Goal: Task Accomplishment & Management: Complete application form

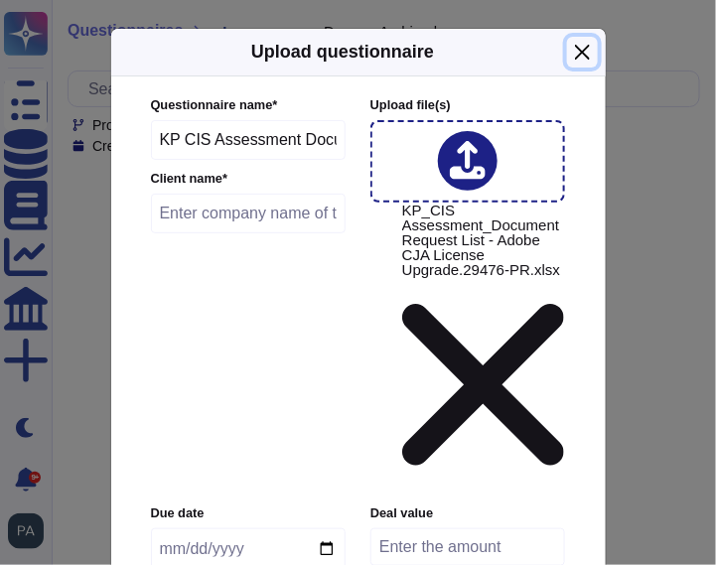
click at [581, 51] on button "Close" at bounding box center [582, 52] width 31 height 31
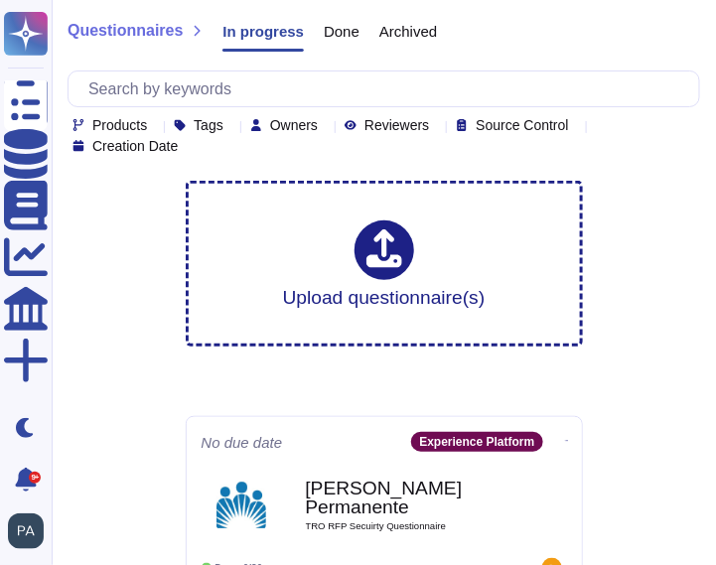
click at [326, 126] on icon at bounding box center [326, 126] width 0 height 0
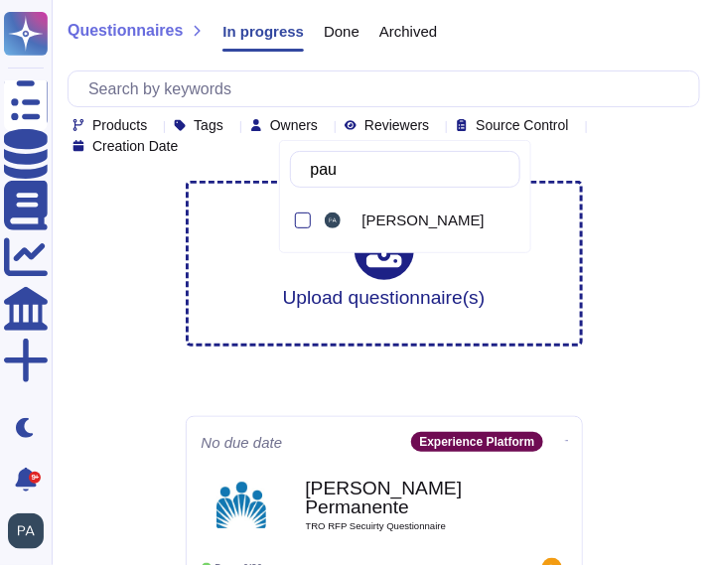
type input "paul"
click at [302, 218] on div at bounding box center [303, 221] width 16 height 16
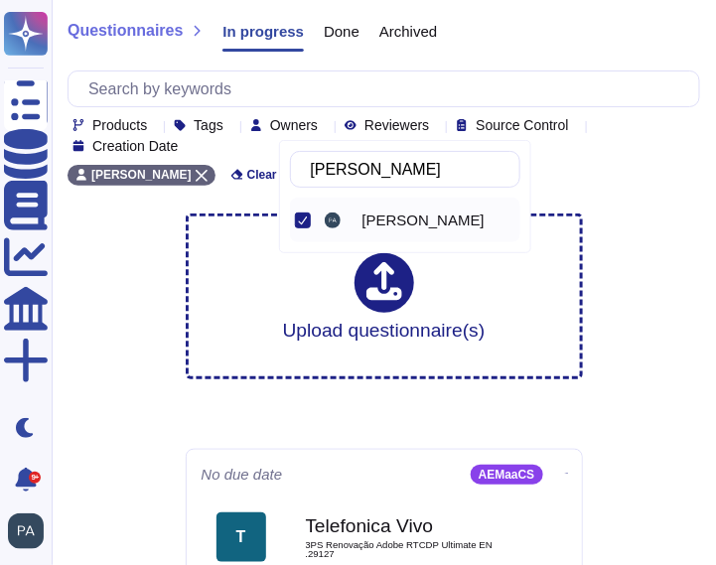
click at [368, 220] on span "Paul Robertson" at bounding box center [424, 221] width 122 height 18
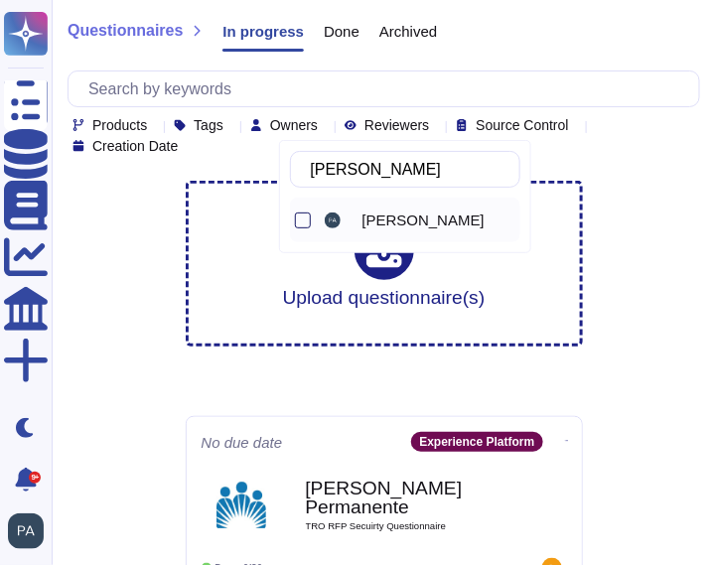
click at [308, 218] on div at bounding box center [303, 221] width 16 height 16
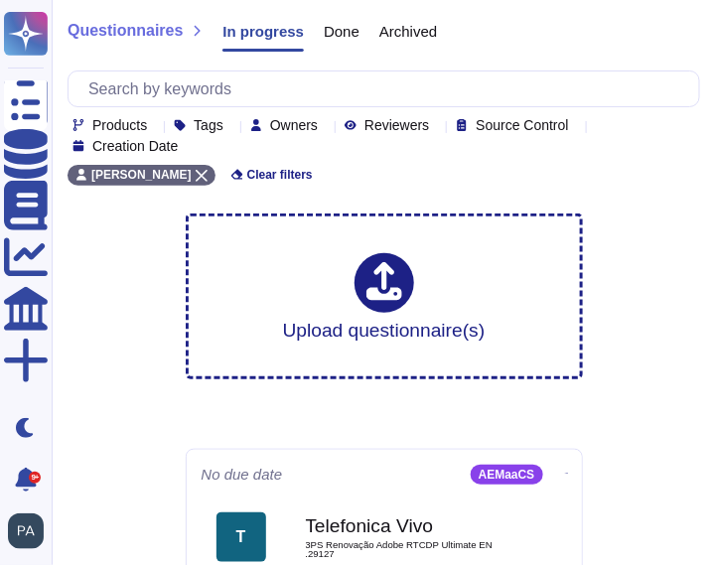
click at [563, 165] on div "Paul Robertson Clear filters" at bounding box center [384, 169] width 633 height 33
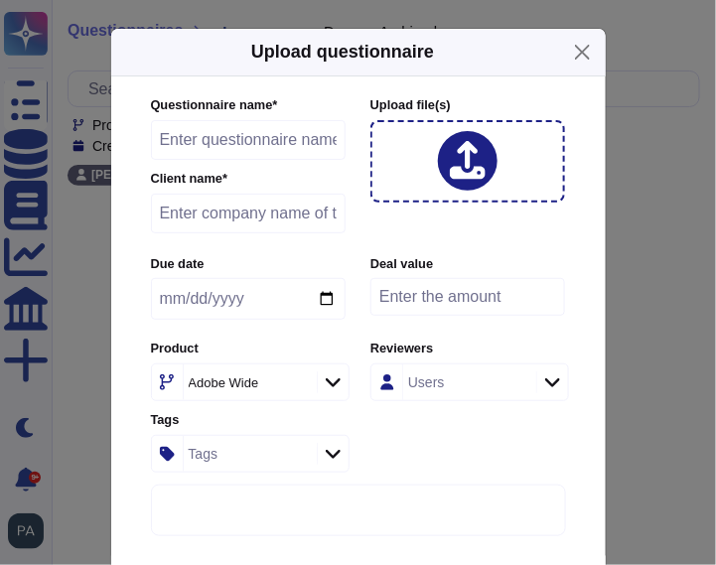
click at [209, 139] on input "text" at bounding box center [249, 140] width 196 height 40
click at [305, 143] on input "KP_CIS Assessment.Document Request" at bounding box center [249, 140] width 196 height 40
type input "KP_CIS Assessment Request List.Adobe CJA License Upgrade.29476-PR"
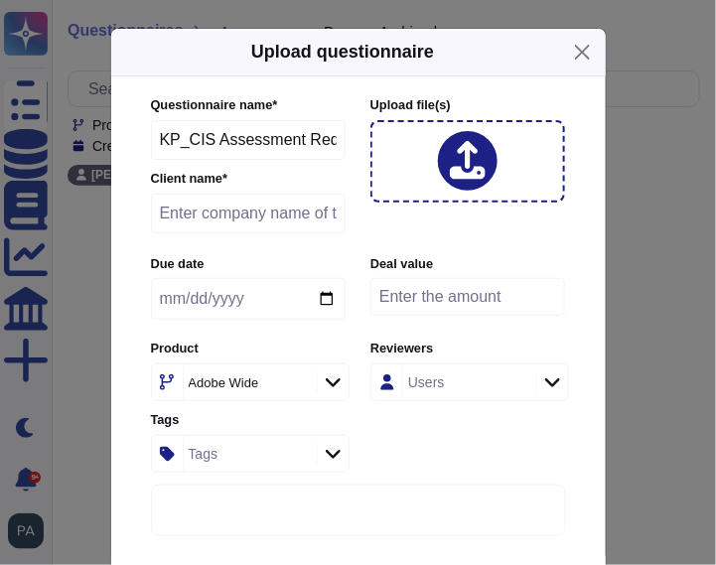
click at [225, 212] on input "text" at bounding box center [249, 214] width 196 height 40
type input "Kaiser Permenente"
click at [334, 380] on icon at bounding box center [333, 383] width 15 height 20
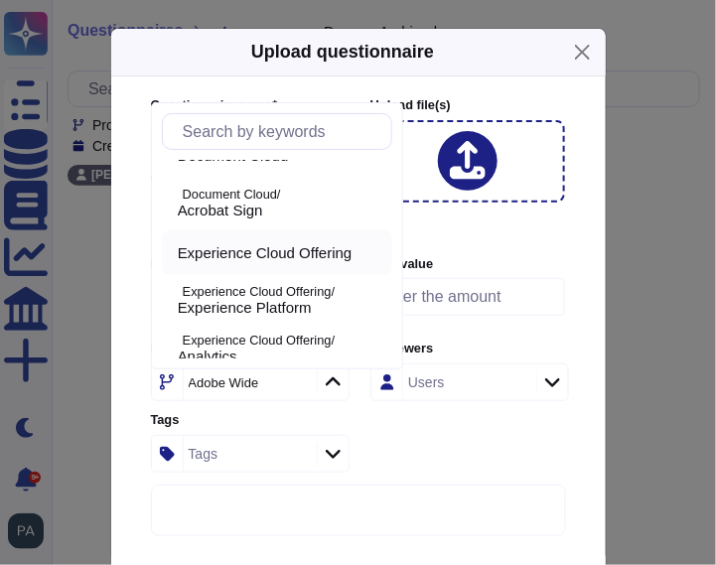
scroll to position [27, 0]
click at [239, 294] on p "Experience Cloud Offering/" at bounding box center [284, 292] width 202 height 13
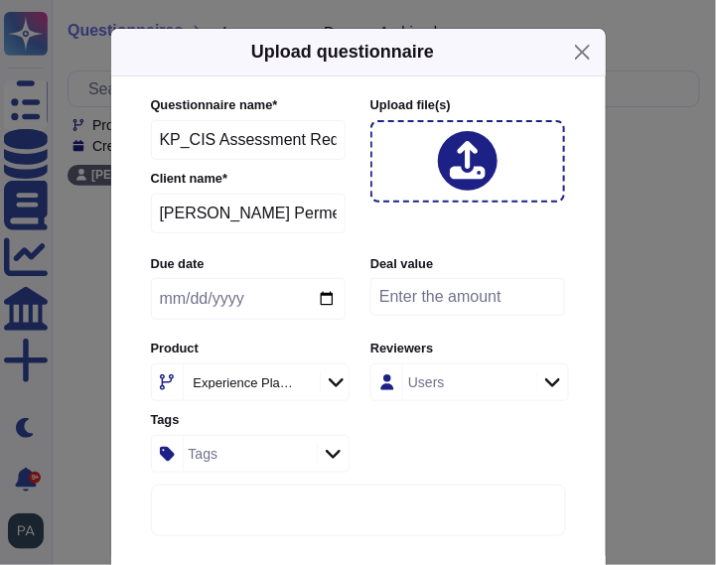
click at [300, 384] on icon at bounding box center [300, 384] width 0 height 0
click at [332, 380] on icon at bounding box center [333, 383] width 15 height 20
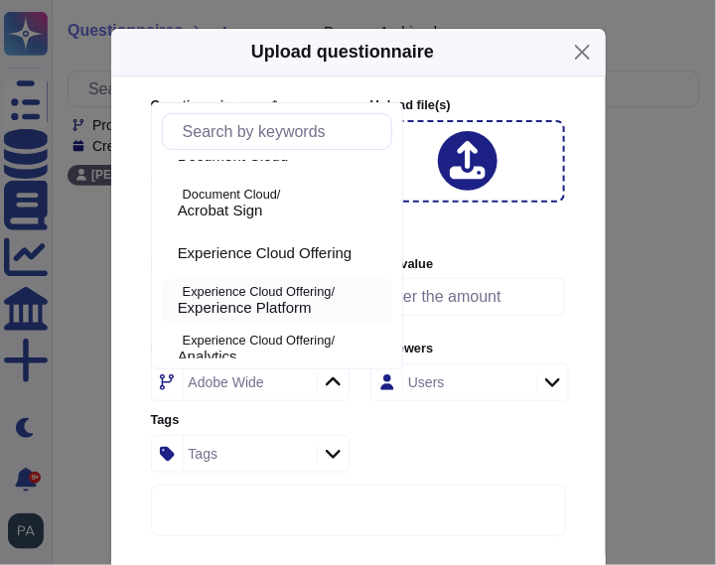
scroll to position [21, 0]
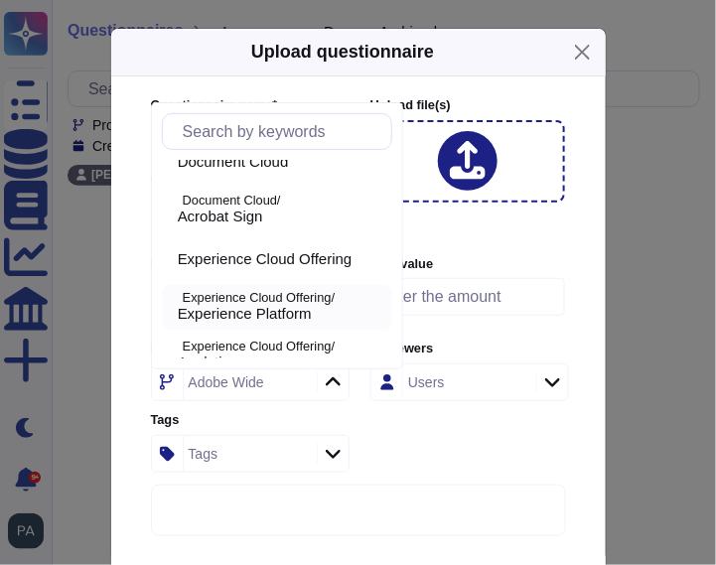
click at [258, 308] on span "Experience Platform" at bounding box center [245, 314] width 134 height 18
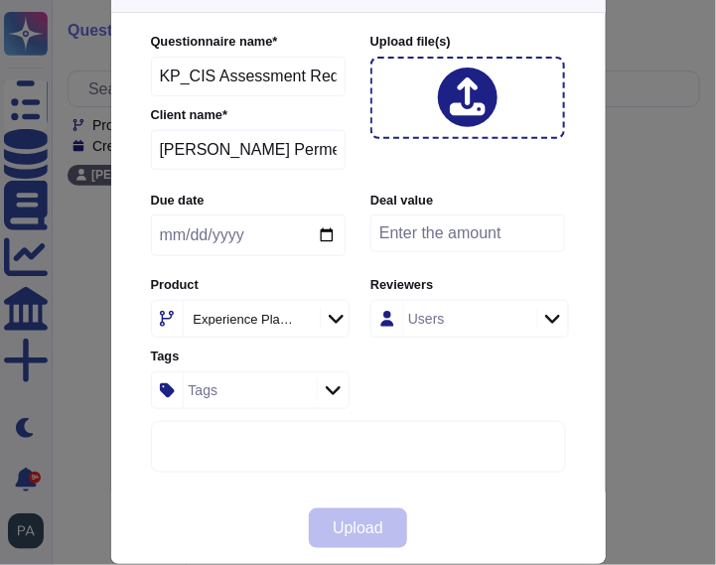
scroll to position [66, 0]
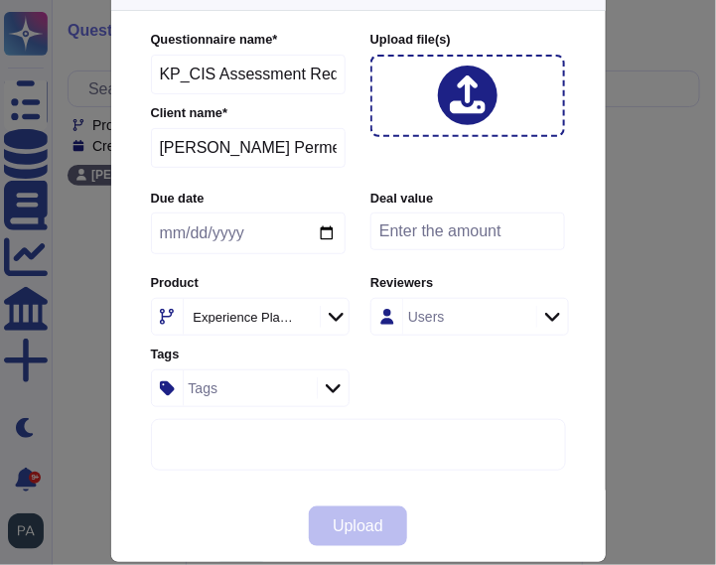
click at [469, 92] on icon at bounding box center [468, 95] width 36 height 39
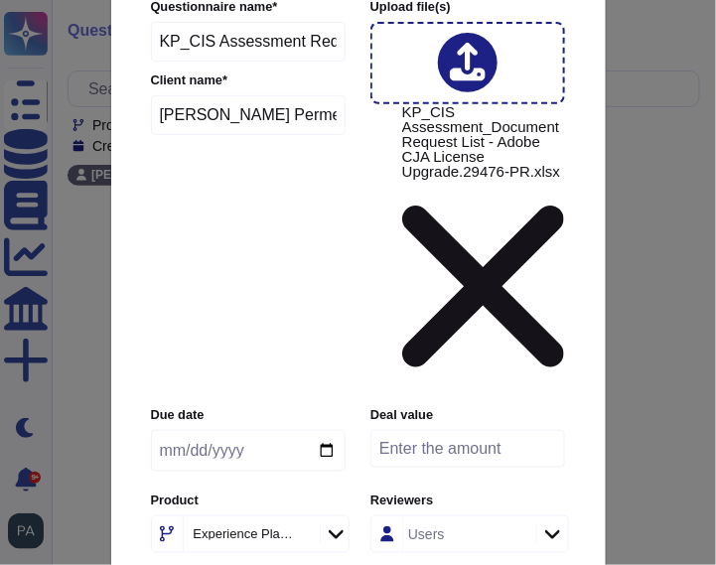
scroll to position [136, 0]
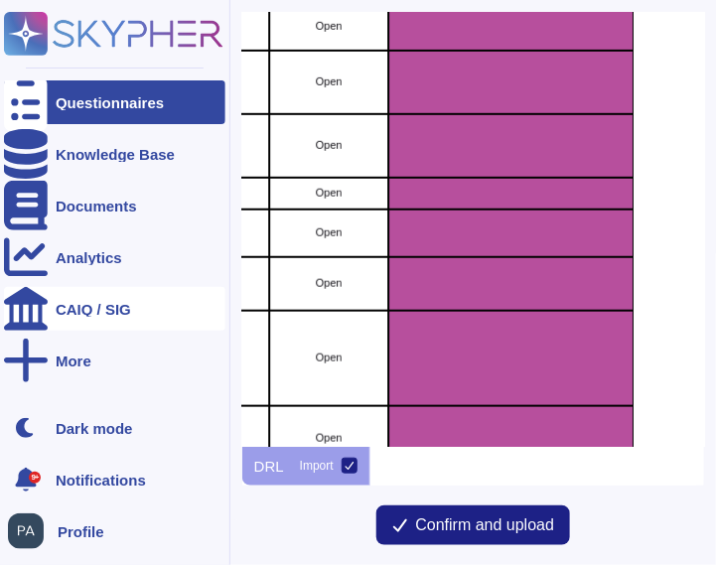
scroll to position [1595, 1163]
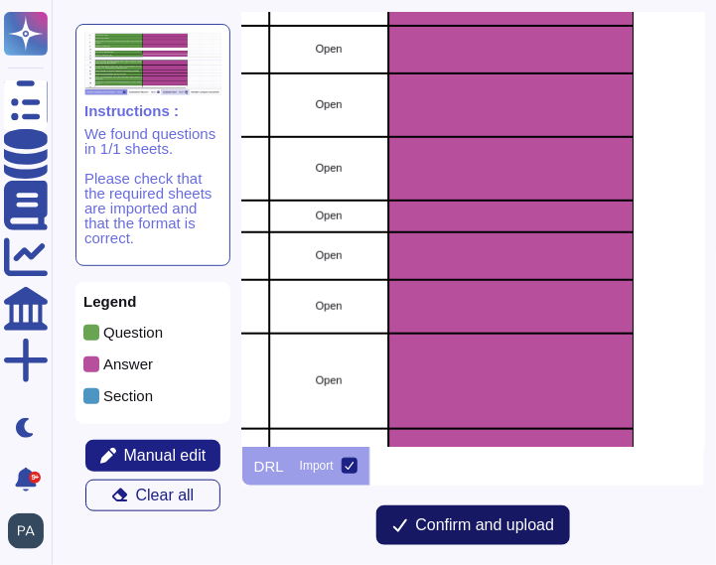
click at [441, 530] on span "Confirm and upload" at bounding box center [485, 526] width 139 height 16
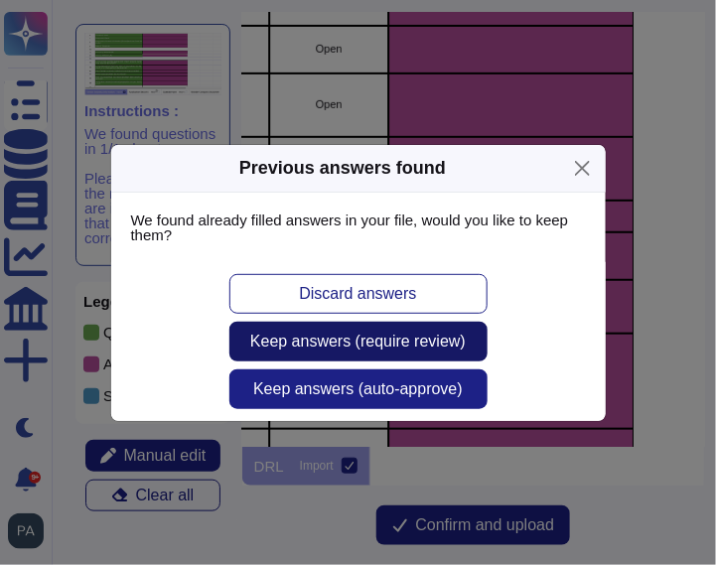
click at [393, 343] on span "Keep answers (require review)" at bounding box center [358, 342] width 216 height 16
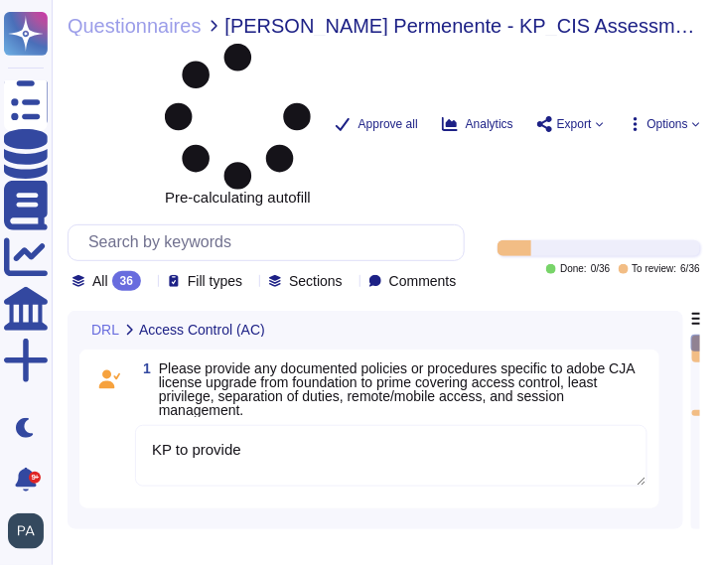
type textarea "KP to provide"
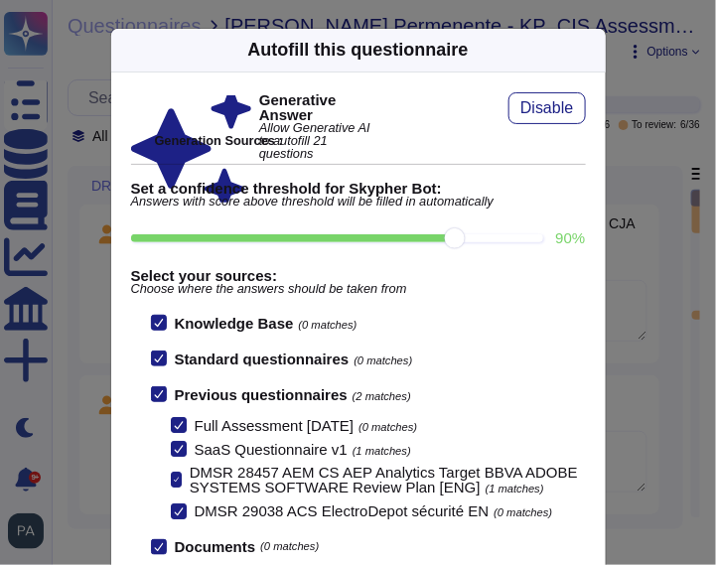
drag, startPoint x: 379, startPoint y: 238, endPoint x: 426, endPoint y: 235, distance: 47.8
click at [426, 235] on input "90 %" at bounding box center [337, 238] width 413 height 8
type input "90"
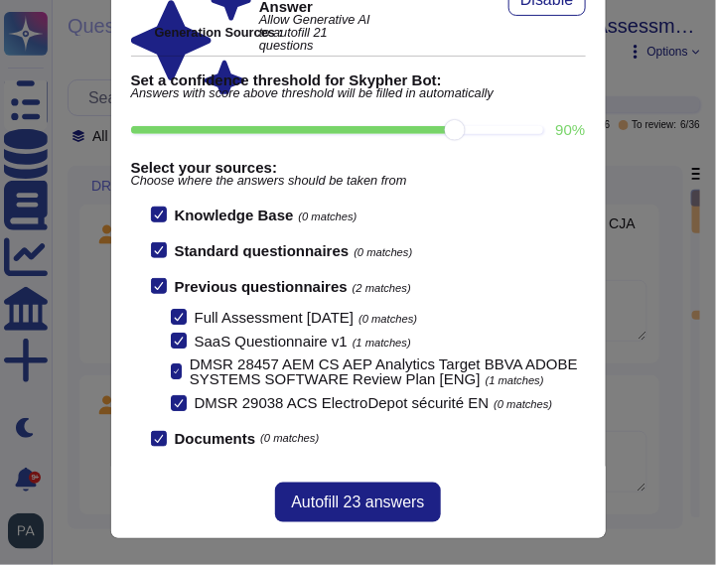
click at [180, 398] on icon at bounding box center [179, 403] width 10 height 10
click at [0, 0] on input "DMSR 29038 ACS ElectroDepot sécurité EN (0 matches)" at bounding box center [0, 0] width 0 height 0
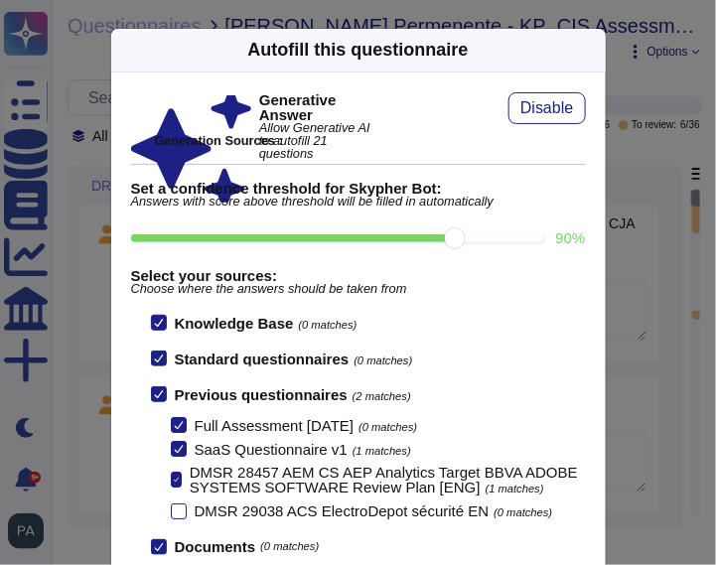
click at [176, 479] on icon at bounding box center [176, 480] width 5 height 10
click at [0, 0] on input "DMSR 28457 AEM CS AEP Analytics Target BBVA ADOBE SYSTEMS SOFTWARE Review Plan …" at bounding box center [0, 0] width 0 height 0
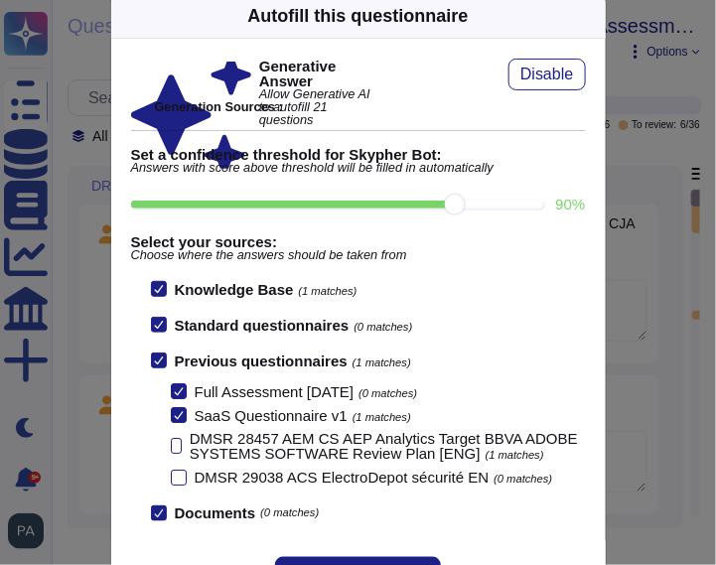
scroll to position [108, 0]
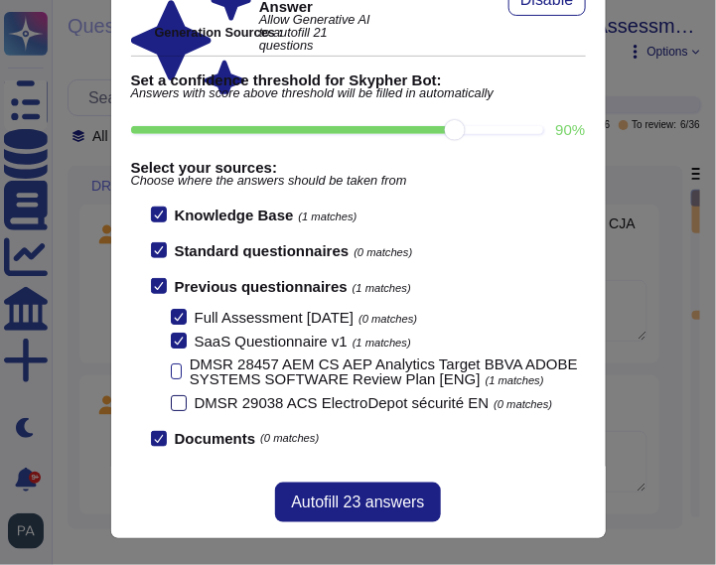
click at [180, 402] on div at bounding box center [179, 403] width 16 height 16
click at [0, 0] on input "DMSR 29038 ACS ElectroDepot sécurité EN (0 matches)" at bounding box center [0, 0] width 0 height 0
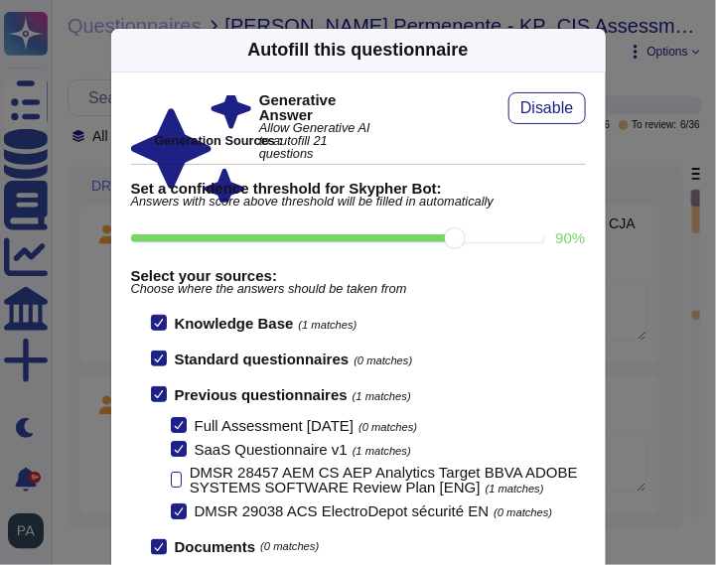
click at [180, 508] on icon at bounding box center [179, 512] width 10 height 10
click at [0, 0] on input "DMSR 29038 ACS ElectroDepot sécurité EN (0 matches)" at bounding box center [0, 0] width 0 height 0
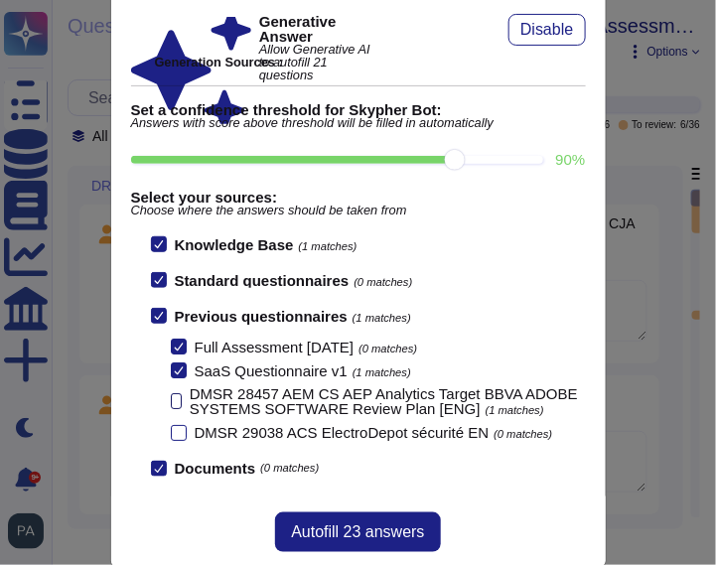
scroll to position [108, 0]
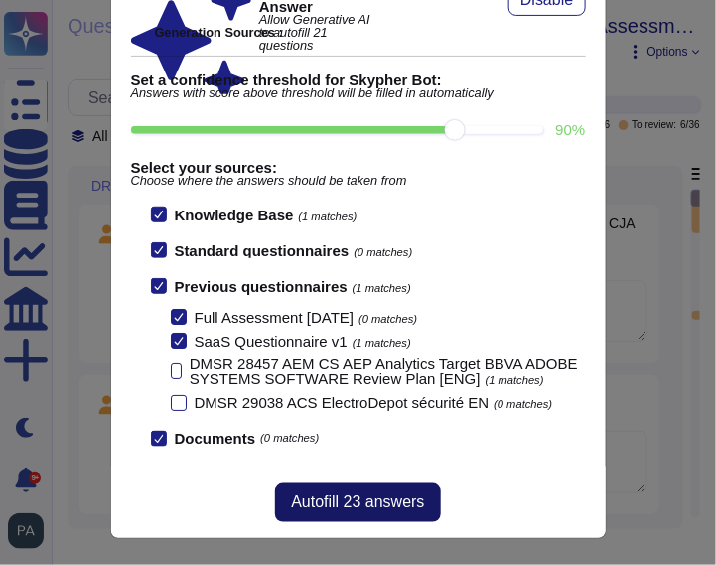
click at [326, 497] on span "Autofill 23 answers" at bounding box center [357, 503] width 133 height 16
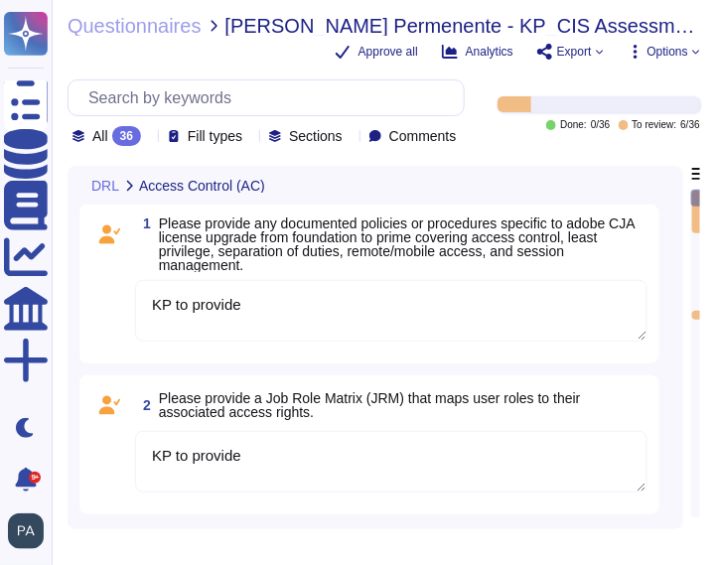
scroll to position [83, 0]
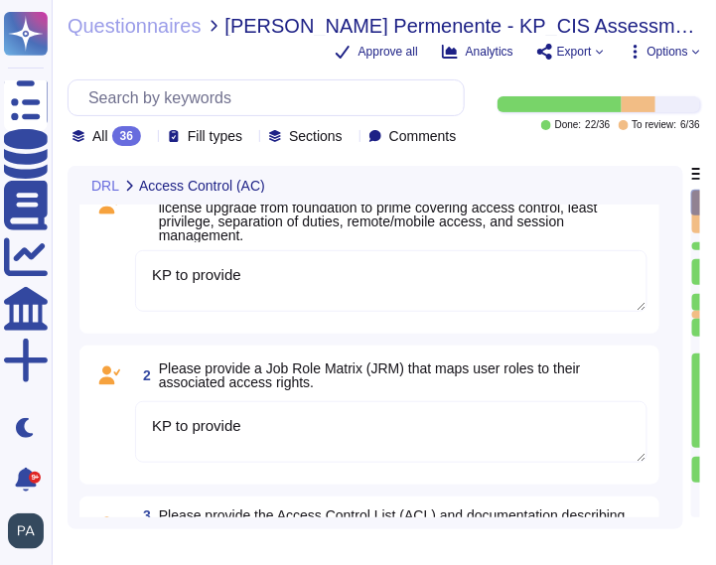
type textarea "We have a BAA and a offhsore support agreement in place. Both uploaded to Reque…"
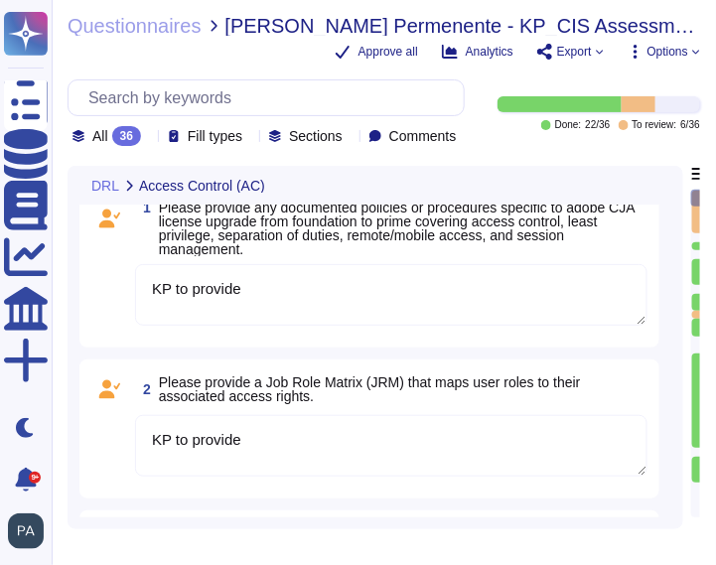
scroll to position [0, 0]
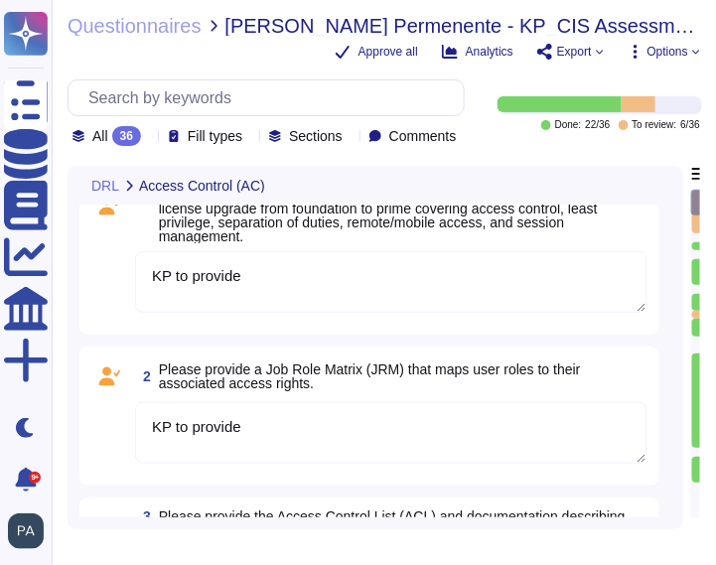
type textarea "We have a BAA and a offhsore support agreement in place. Both uploaded to Reque…"
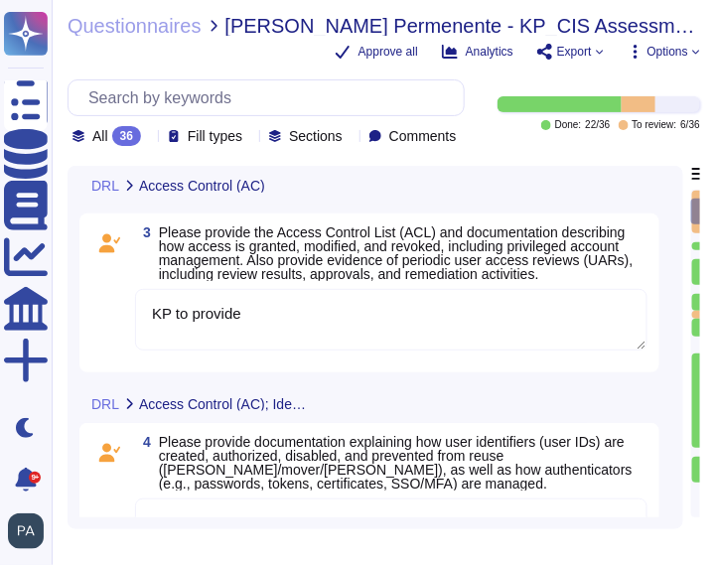
type textarea "Documentation on encryption of data at rest and in transit for the system inclu…"
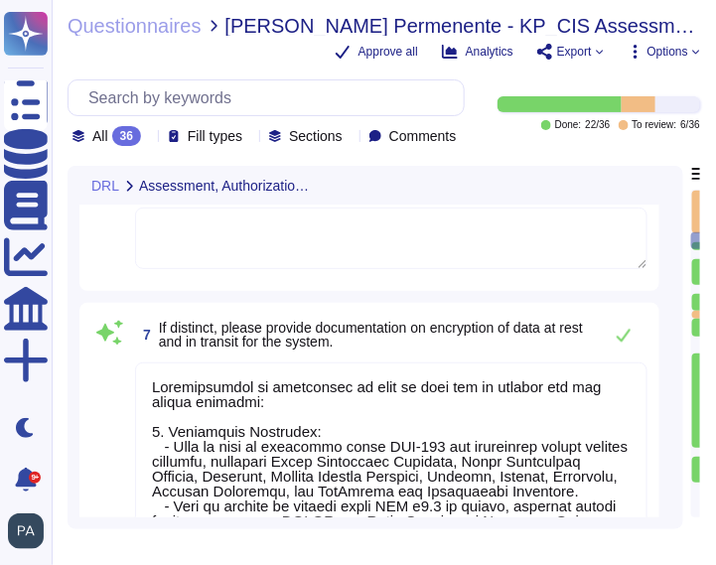
scroll to position [2, 0]
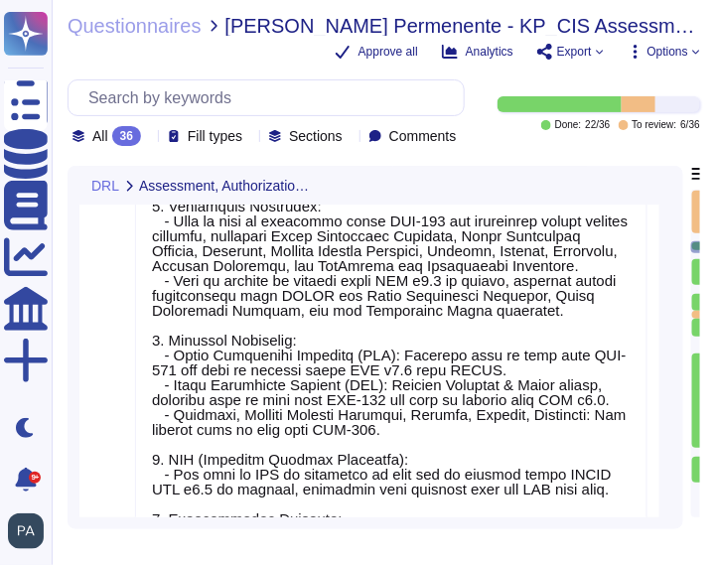
type textarea "Adobe employs a comprehensive approach to audit log review, analysis, and repor…"
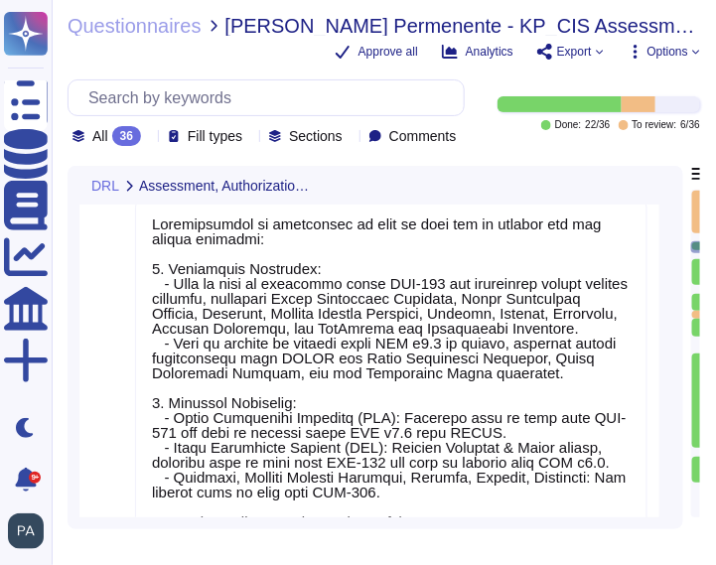
scroll to position [0, 0]
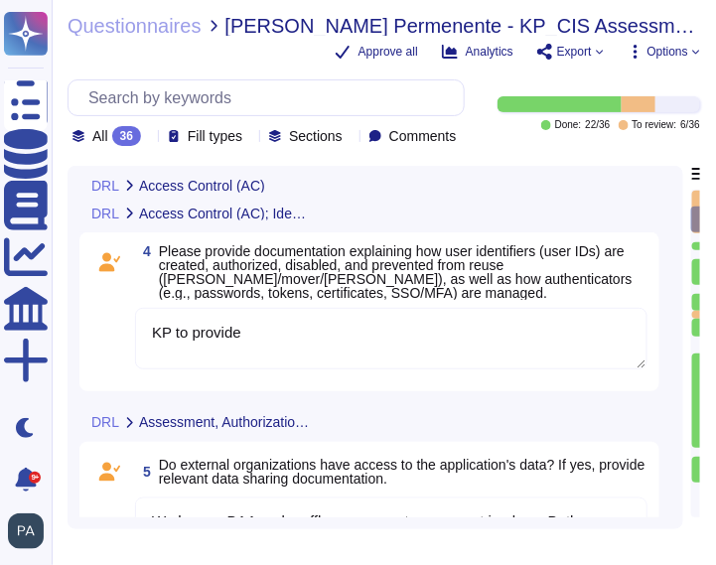
type textarea "KP to provide"
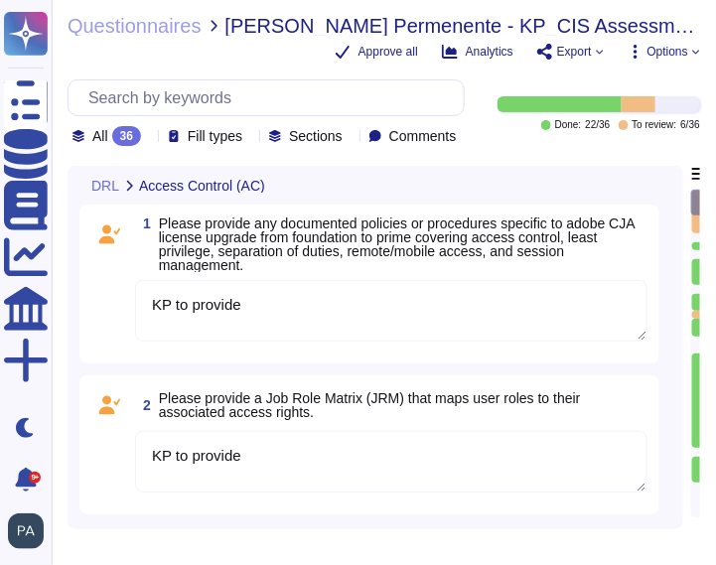
type textarea "We have a BAA and a offhsore support agreement in place. Both uploaded to Reque…"
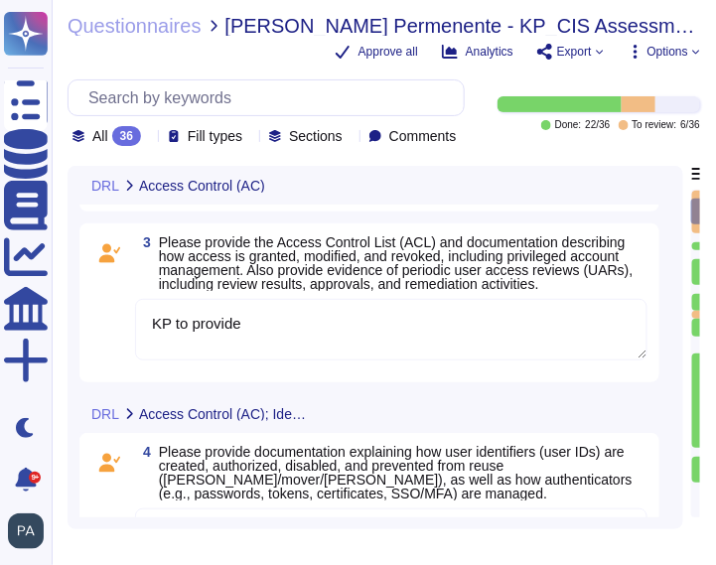
type textarea "Documentation on encryption of data at rest and in transit for the system inclu…"
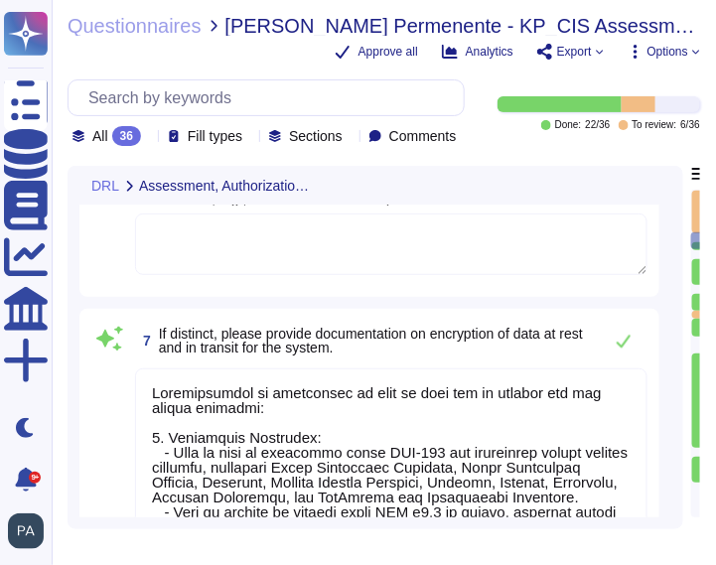
scroll to position [2, 0]
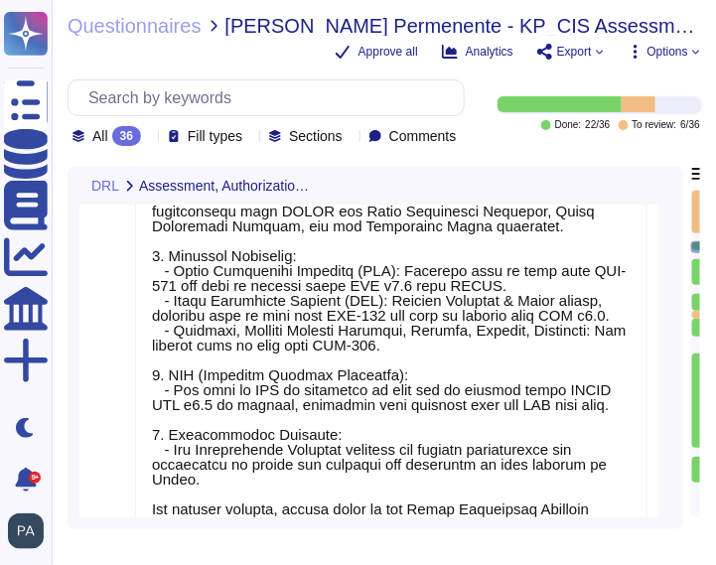
type textarea "Adobe employs a comprehensive approach to audit log review, analysis, and repor…"
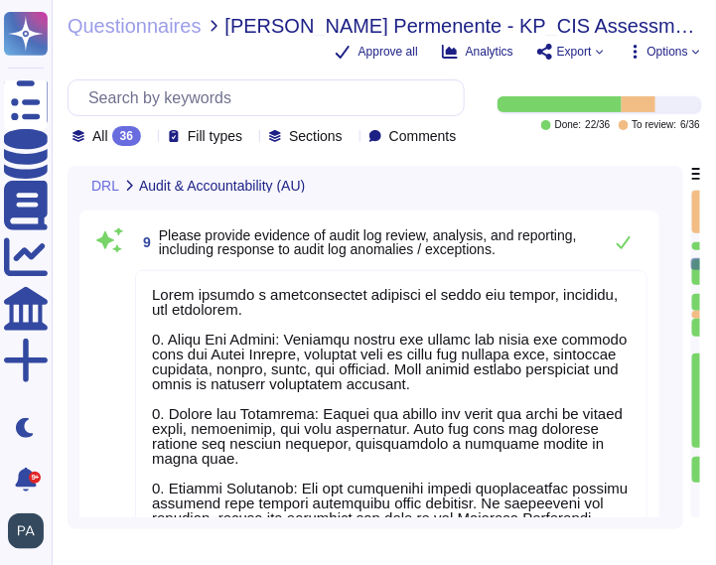
type textarea "Audit logs are retained for a period of one year, with 90 days of data immediat…"
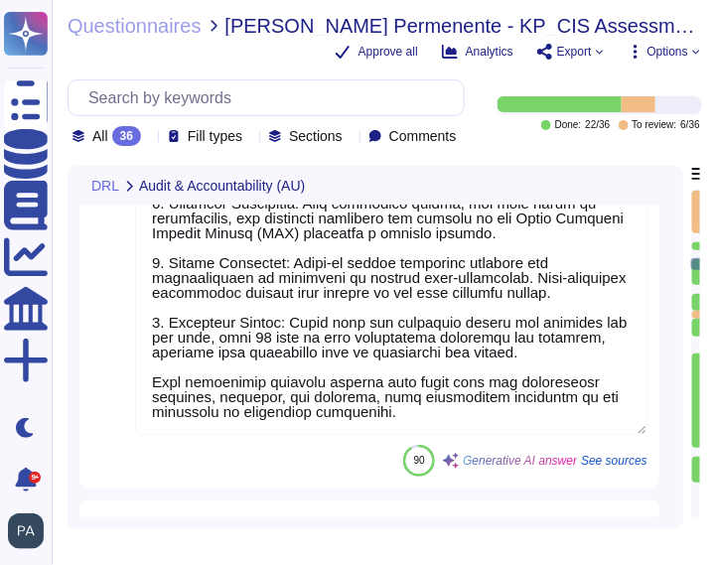
type textarea "Adobe follows a systematic approach to managing change, ensuring that all chang…"
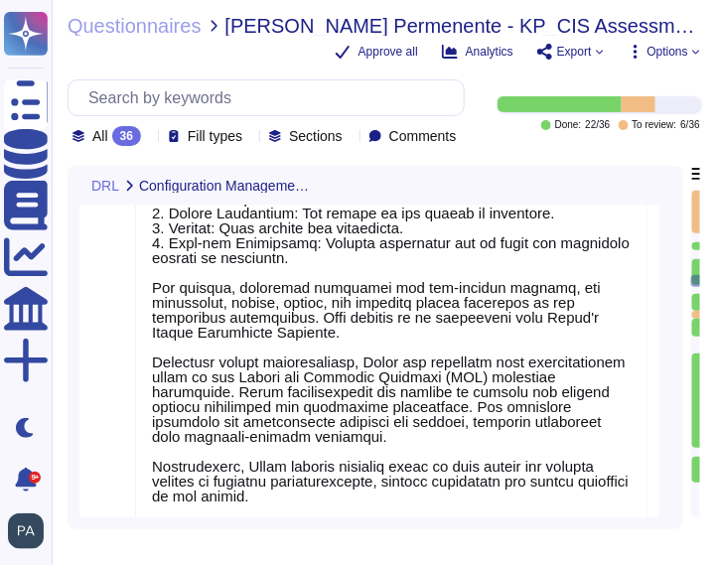
type textarea "Adobe maintains a decommission plan for products or services that are no longer…"
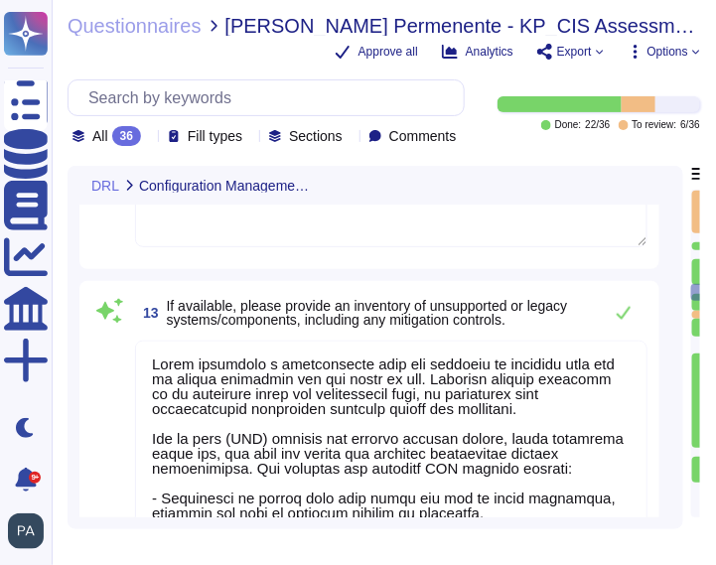
type textarea "Live data is not used during testing within test environments or non-production…"
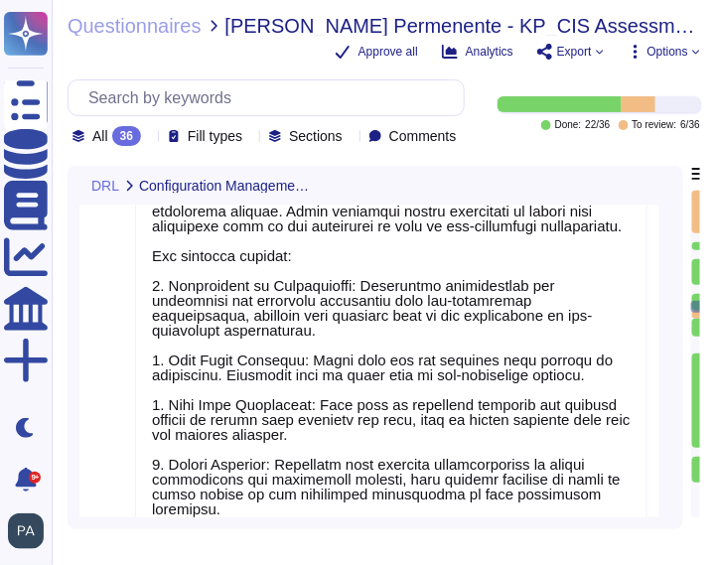
type textarea "KP. Will upload our DR plans materials"
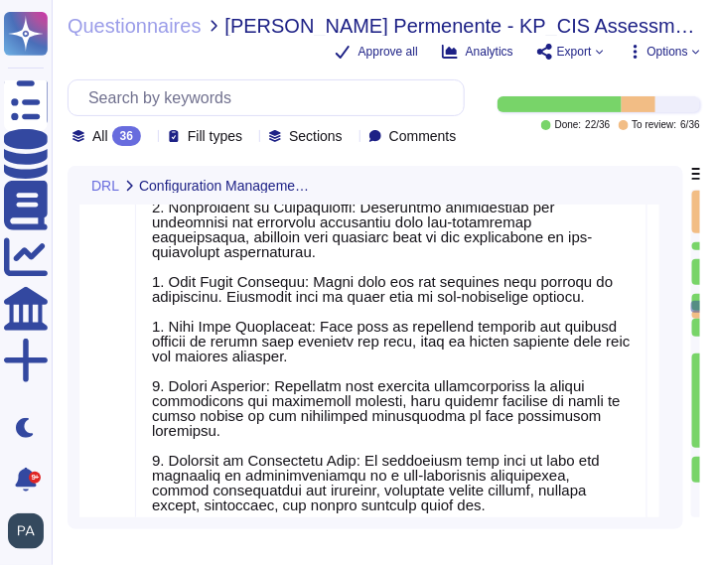
type textarea "Adobe backs up customer data daily, with each backup stored for up to seven (7)…"
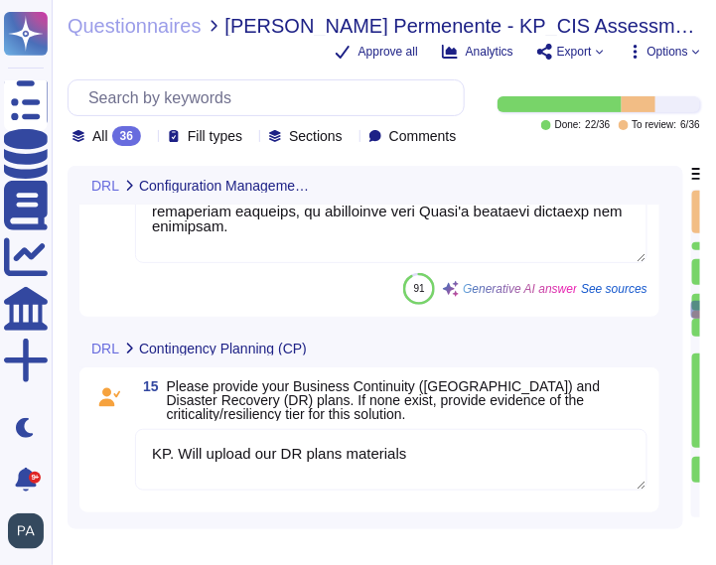
type textarea "Adobe implements controls to prevent unauthorized access, including mechanisms …"
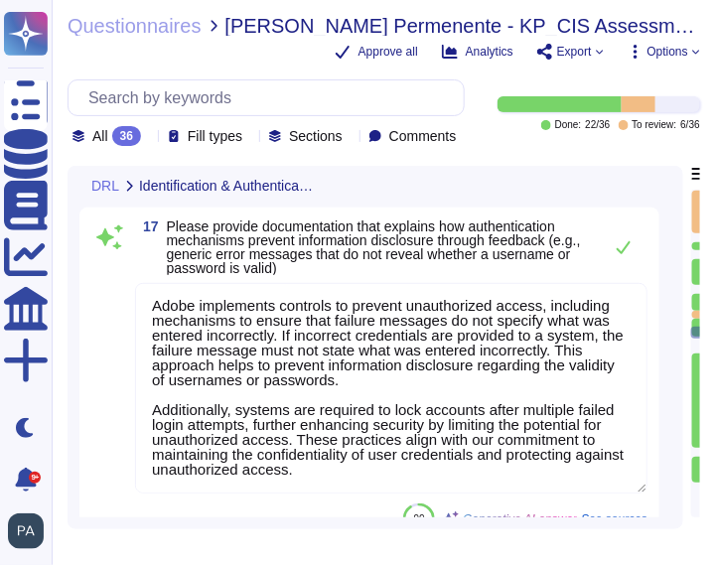
type textarea "Adobe's products and services' architecture diagrams are reviewed and updated a…"
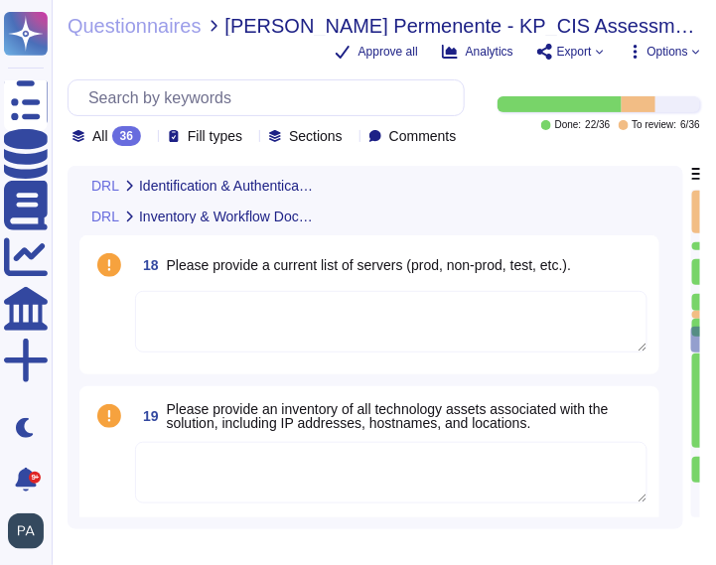
type textarea "- Adobe maintains maintenance contracts for critical equipment, ensuring that t…"
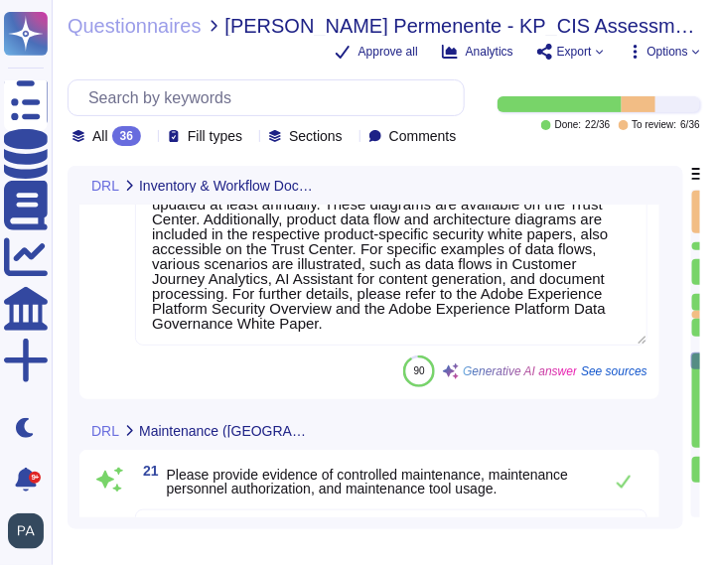
type textarea "Yes, non-local or remote maintenance is performed on the system. The security c…"
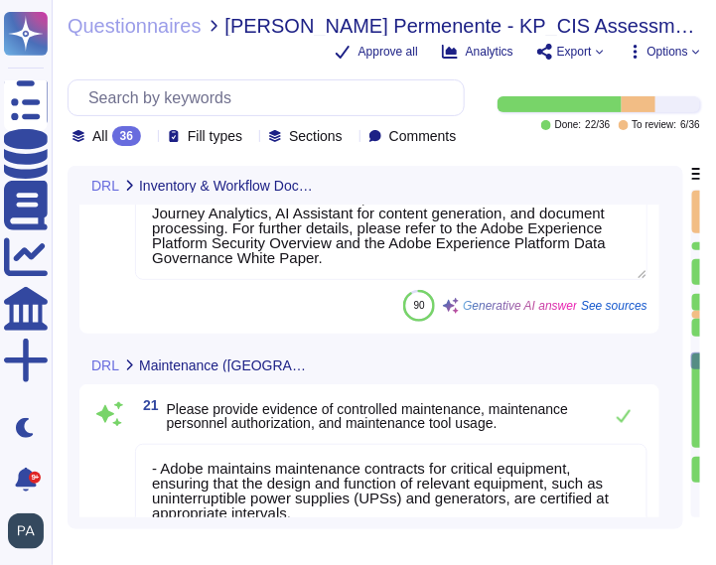
scroll to position [0, 0]
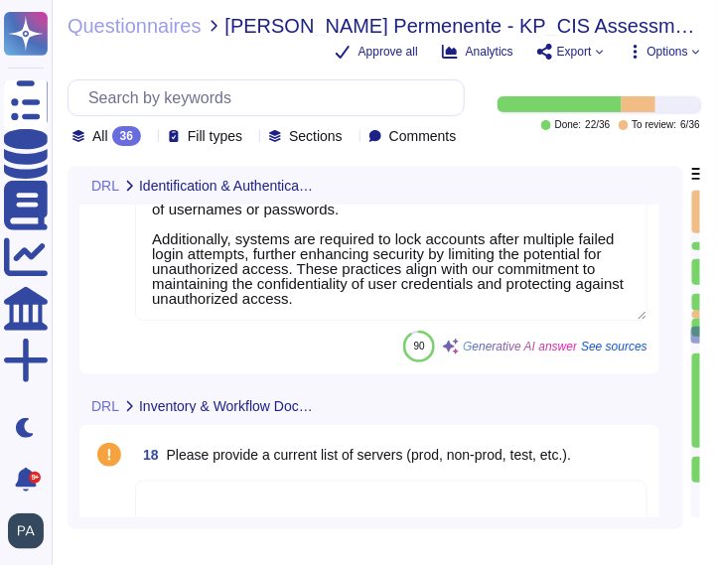
type textarea "Adobe implements controls to prevent unauthorized access, including mechanisms …"
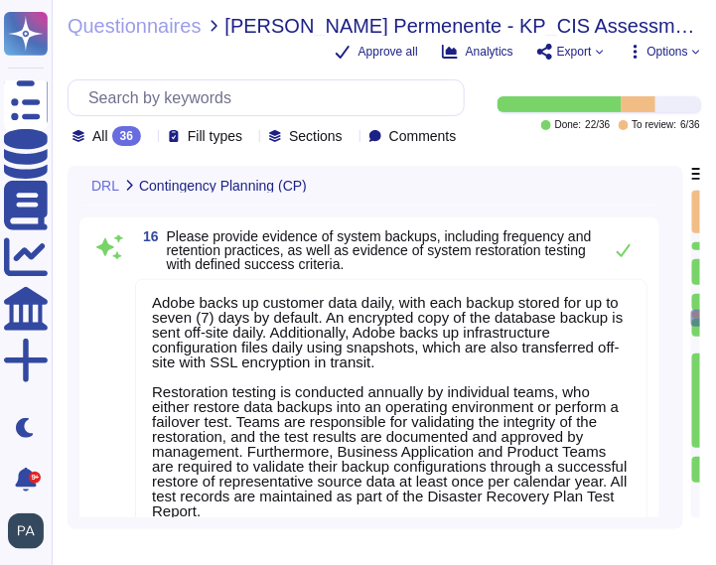
type textarea "KP. Will upload our DR plans materials"
type textarea "Adobe backs up customer data daily, with each backup stored for up to seven (7)…"
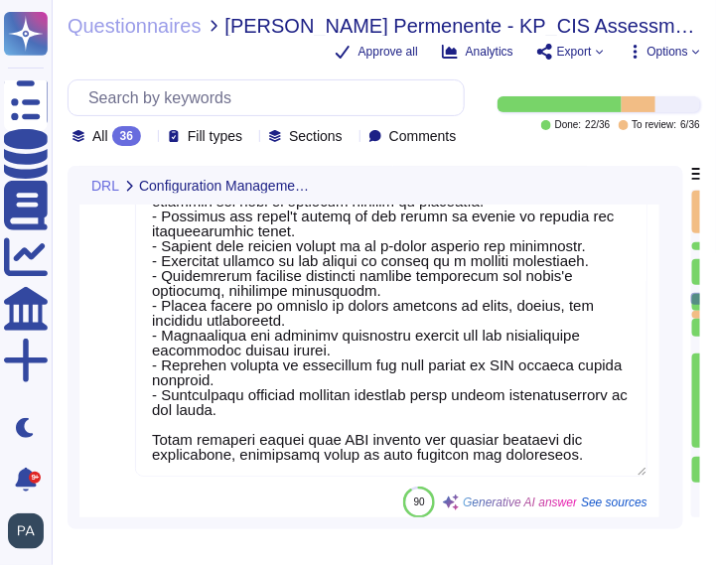
type textarea "Adobe follows a systematic approach to managing change, ensuring that all chang…"
type textarea "Adobe maintains a decommission plan for products or services that are no longer…"
type textarea "Live data is not used during testing within test environments or non-production…"
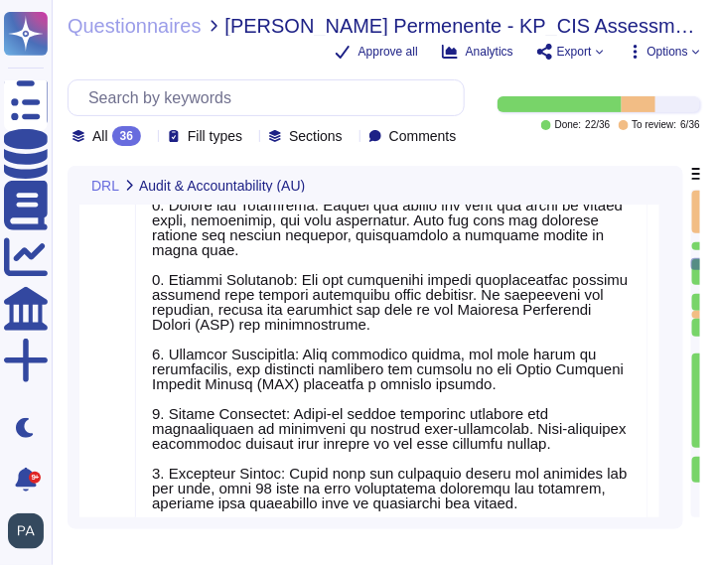
type textarea "Adobe employs a comprehensive approach to audit log review, analysis, and repor…"
type textarea "Audit logs are retained for a period of one year, with 90 days of data immediat…"
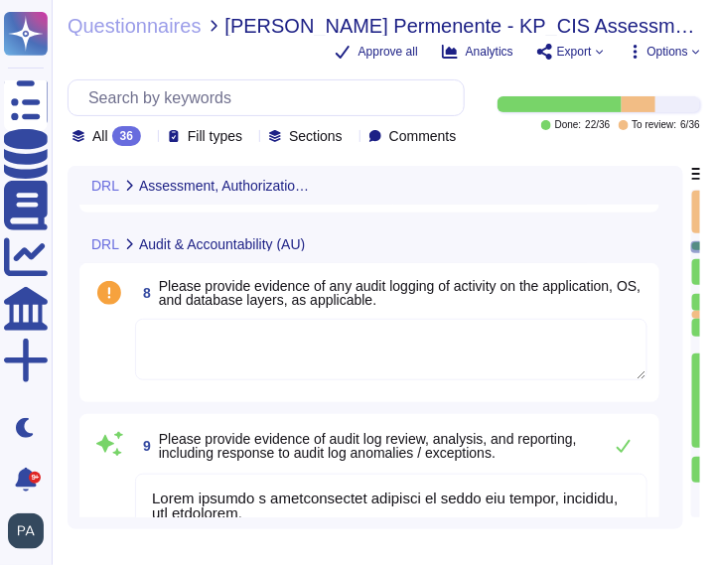
type textarea "Documentation on encryption of data at rest and in transit for the system inclu…"
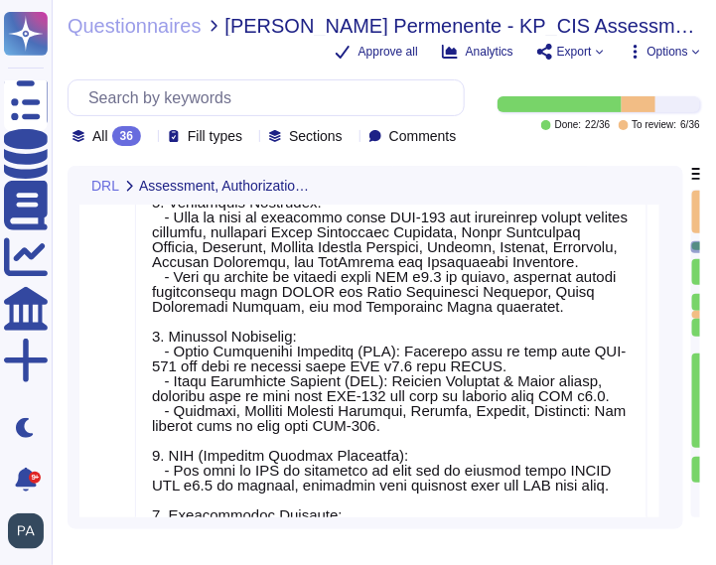
scroll to position [355, 0]
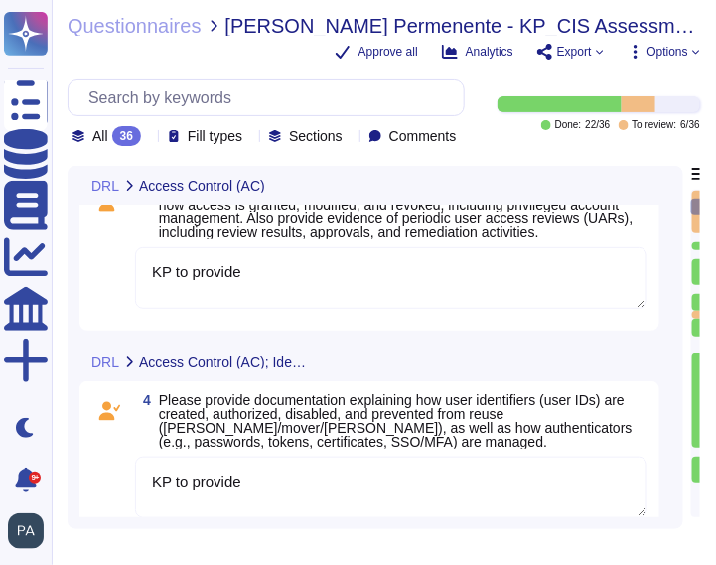
type textarea "KP to provide"
type textarea "We have a BAA and a offhsore support agreement in place. Both uploaded to Reque…"
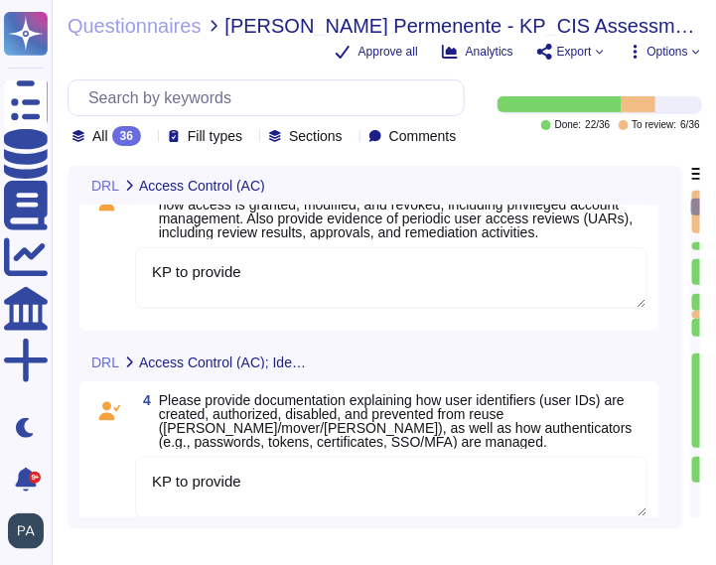
scroll to position [0, 0]
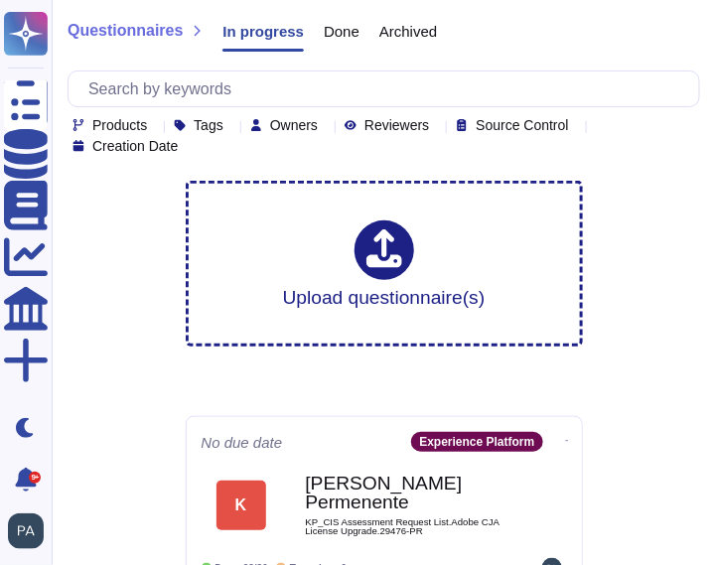
click at [326, 126] on icon at bounding box center [326, 126] width 0 height 0
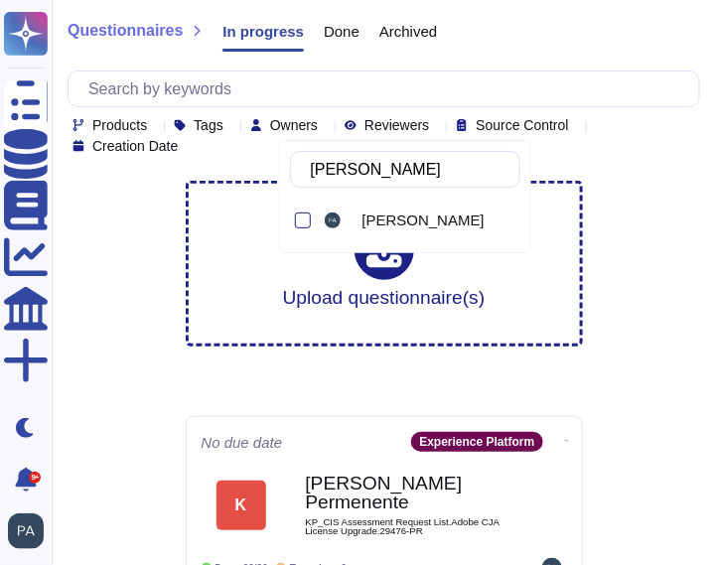
type input "Paul Rob"
click at [300, 221] on div at bounding box center [303, 221] width 16 height 16
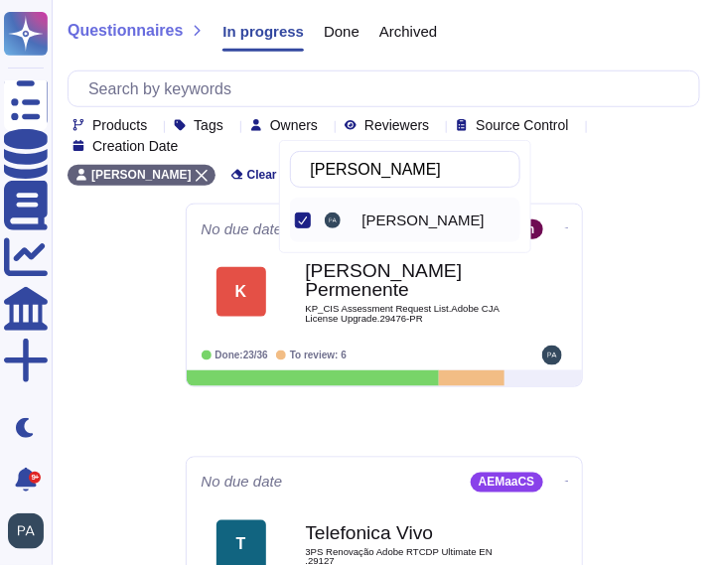
scroll to position [335, 0]
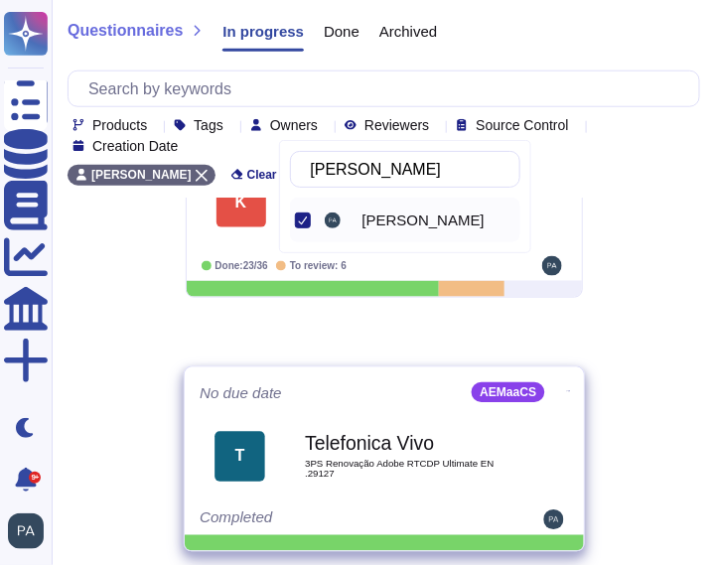
click at [566, 389] on icon at bounding box center [568, 391] width 4 height 5
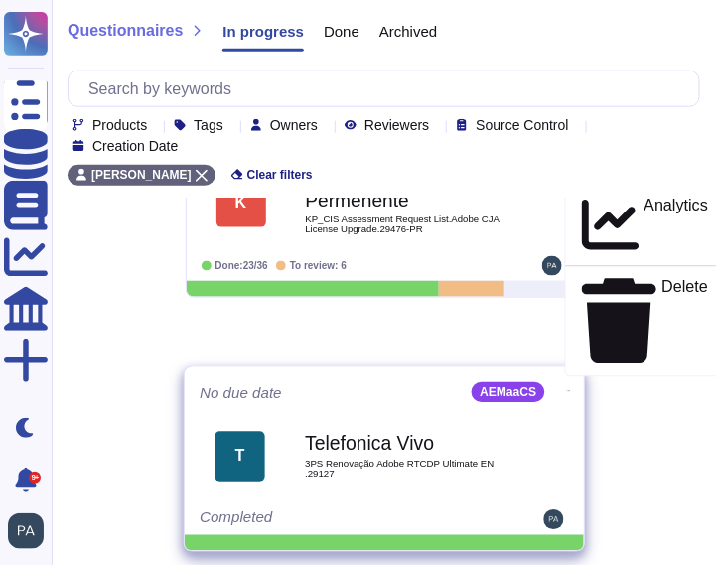
click at [608, 95] on p "Mark as Done" at bounding box center [658, 84] width 100 height 24
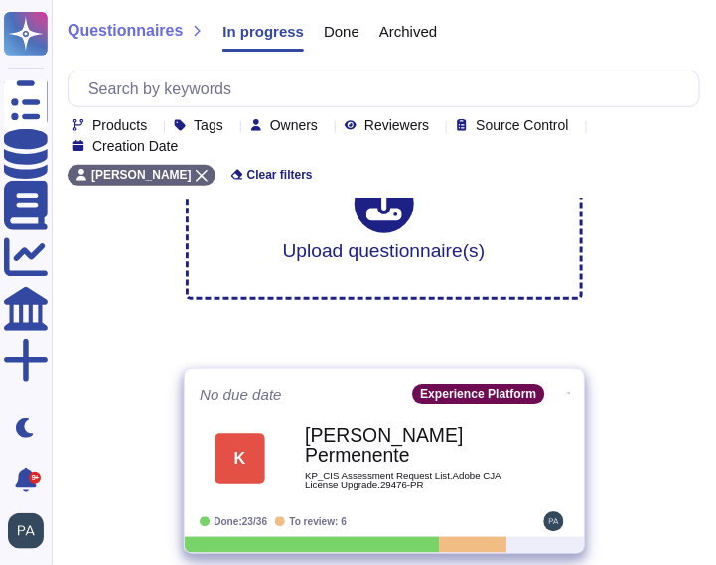
scroll to position [81, 0]
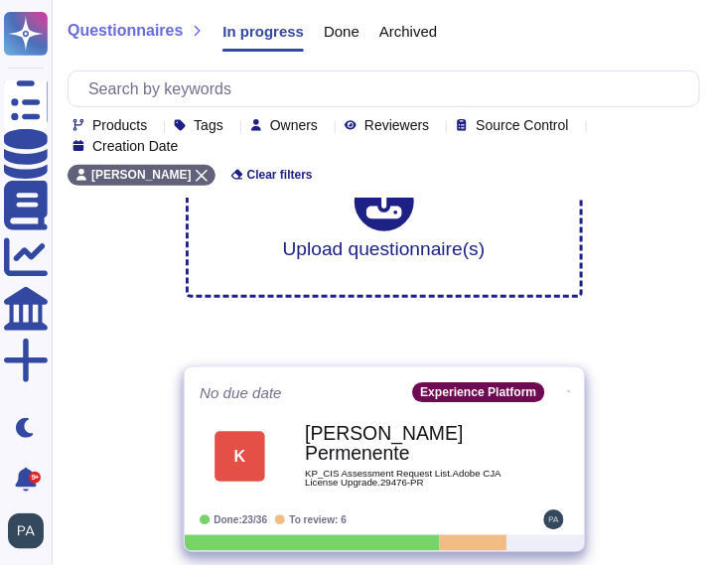
click at [566, 389] on icon at bounding box center [568, 391] width 4 height 5
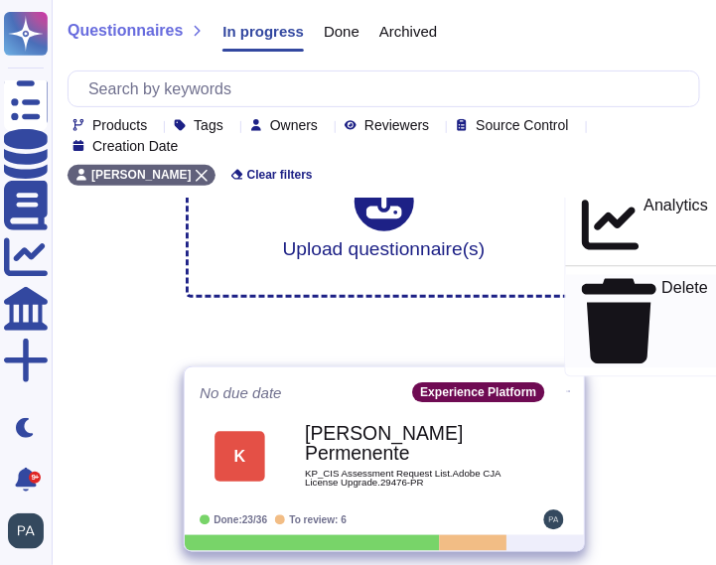
click at [662, 354] on p "Delete" at bounding box center [685, 321] width 47 height 84
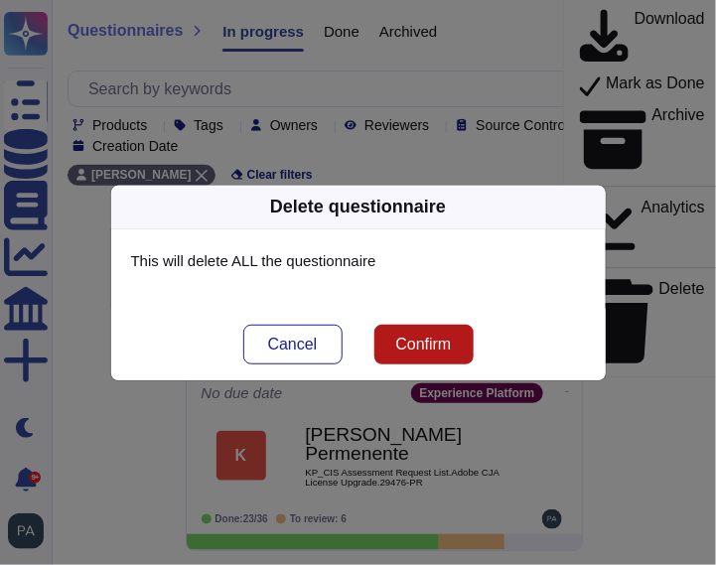
click at [440, 343] on span "Confirm" at bounding box center [423, 345] width 56 height 16
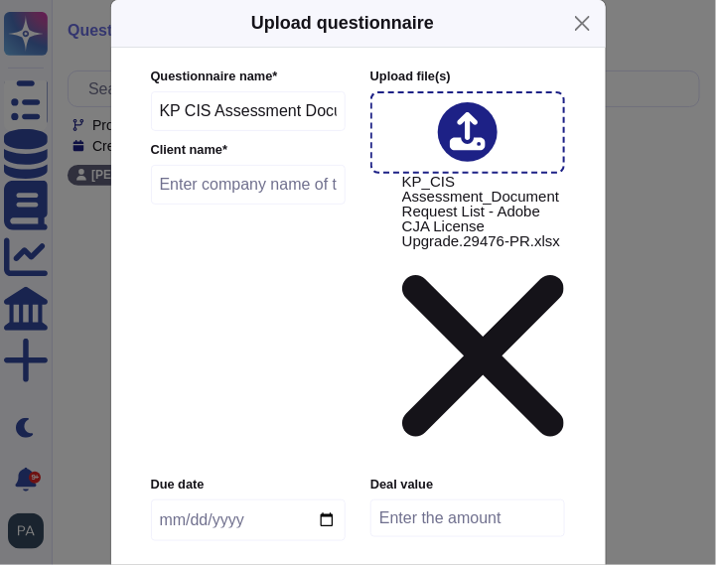
scroll to position [29, 0]
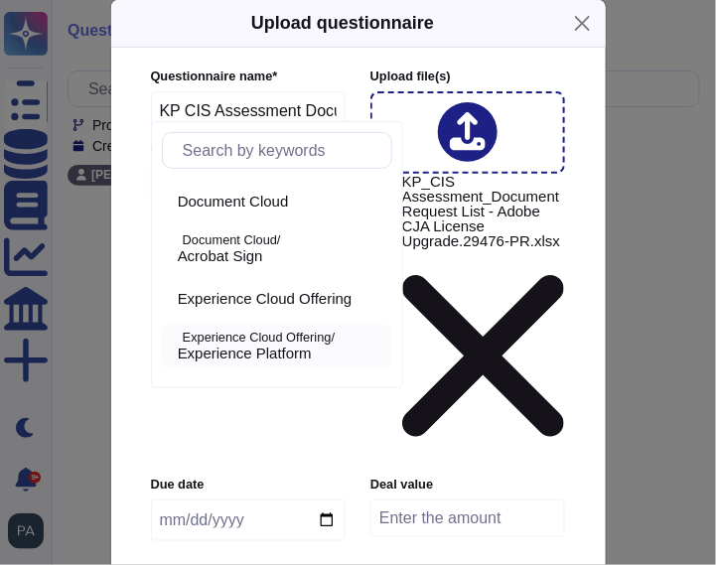
click at [287, 341] on p "Experience Cloud Offering/" at bounding box center [284, 338] width 202 height 13
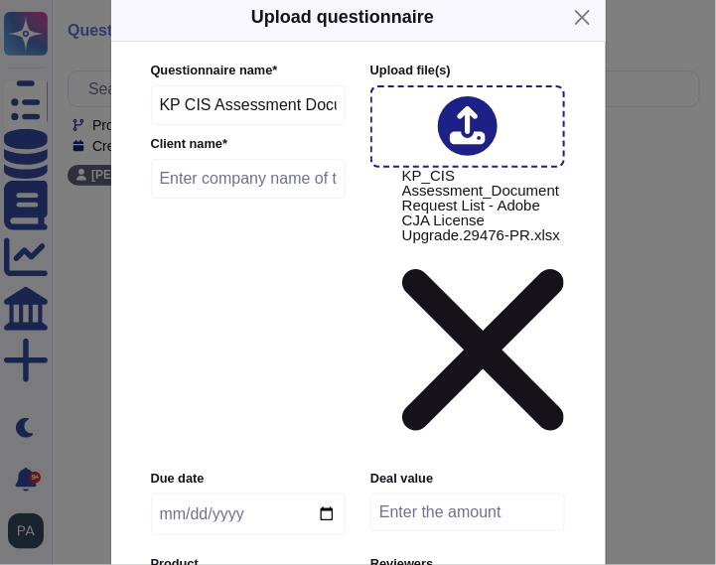
scroll to position [0, 0]
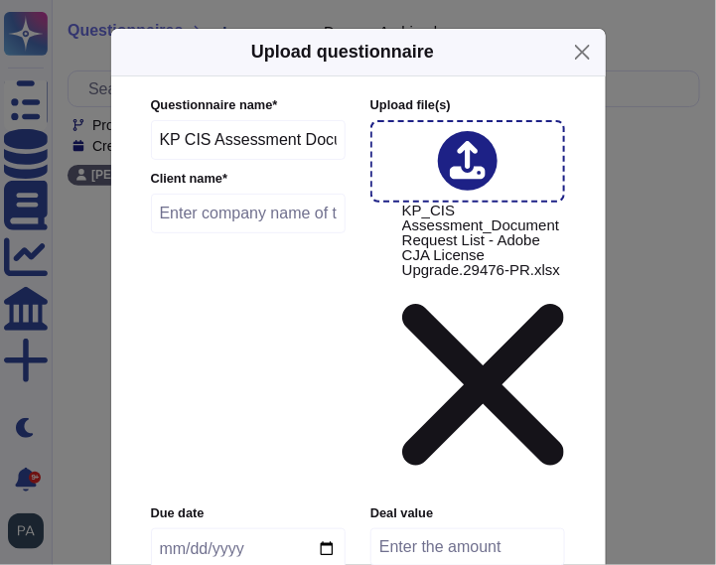
click at [468, 168] on icon at bounding box center [468, 161] width 36 height 41
click at [483, 505] on div "Deal value" at bounding box center [468, 543] width 195 height 76
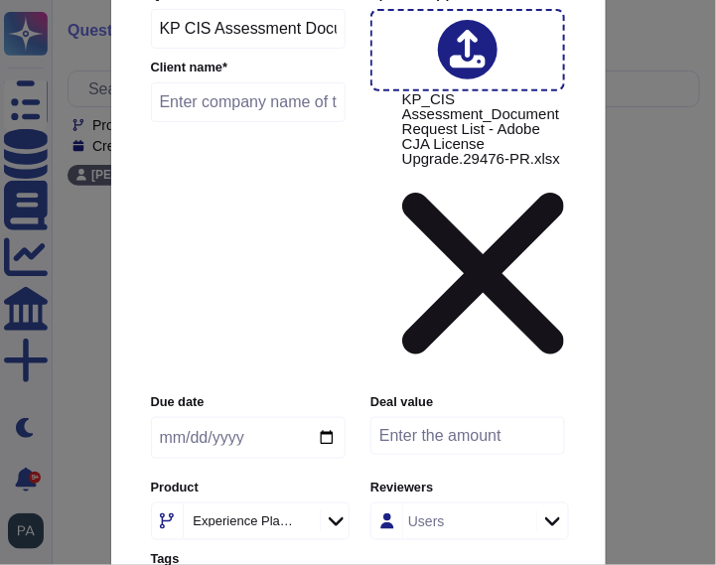
scroll to position [136, 0]
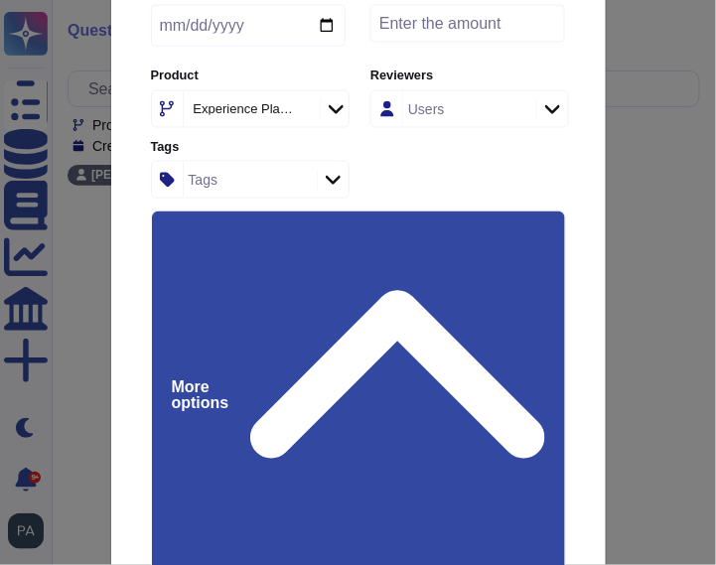
scroll to position [528, 0]
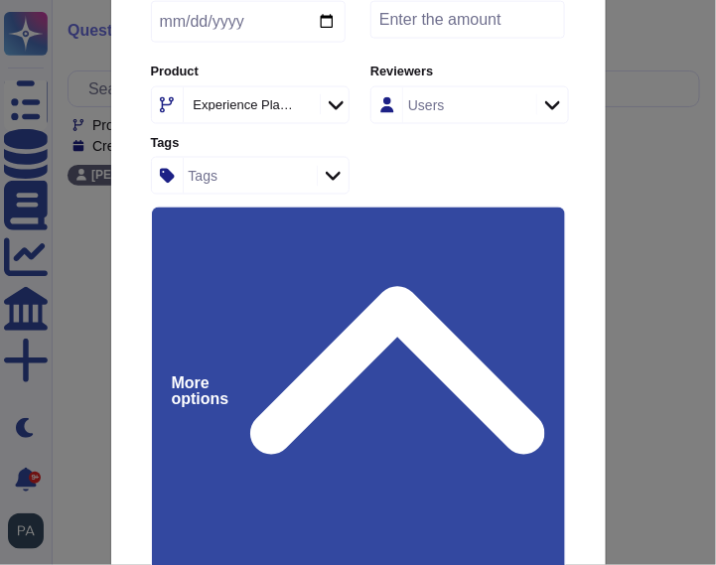
click at [531, 224] on icon at bounding box center [397, 392] width 295 height 337
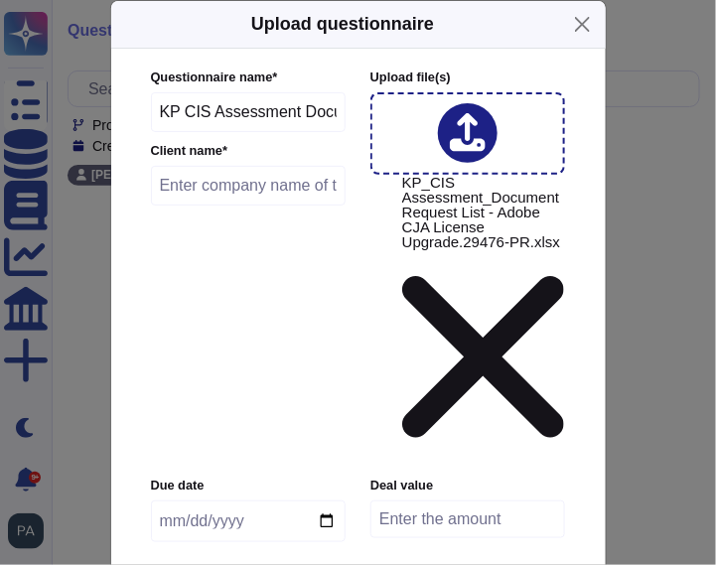
scroll to position [0, 0]
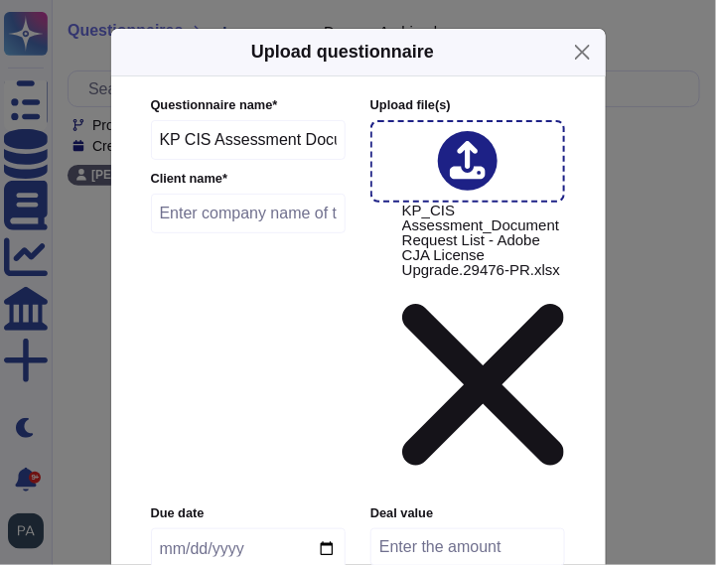
click at [210, 215] on input "text" at bounding box center [249, 214] width 196 height 40
type input "Kaiser Permanente"
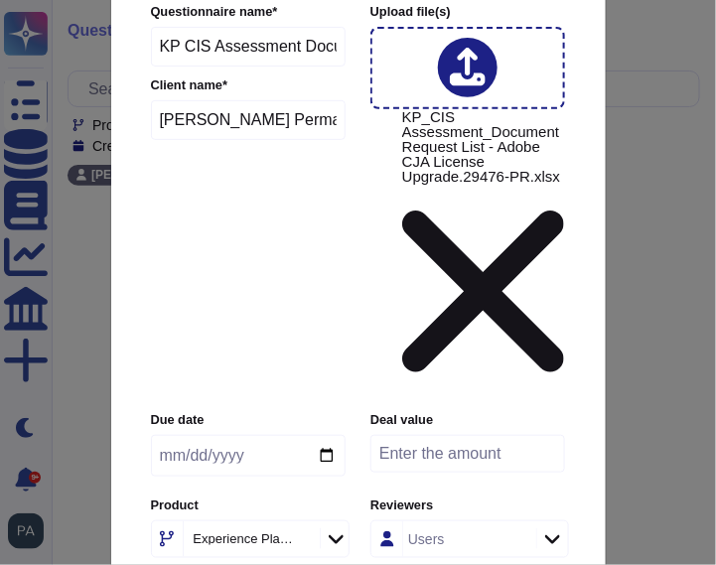
scroll to position [136, 0]
